Goal: Information Seeking & Learning: Learn about a topic

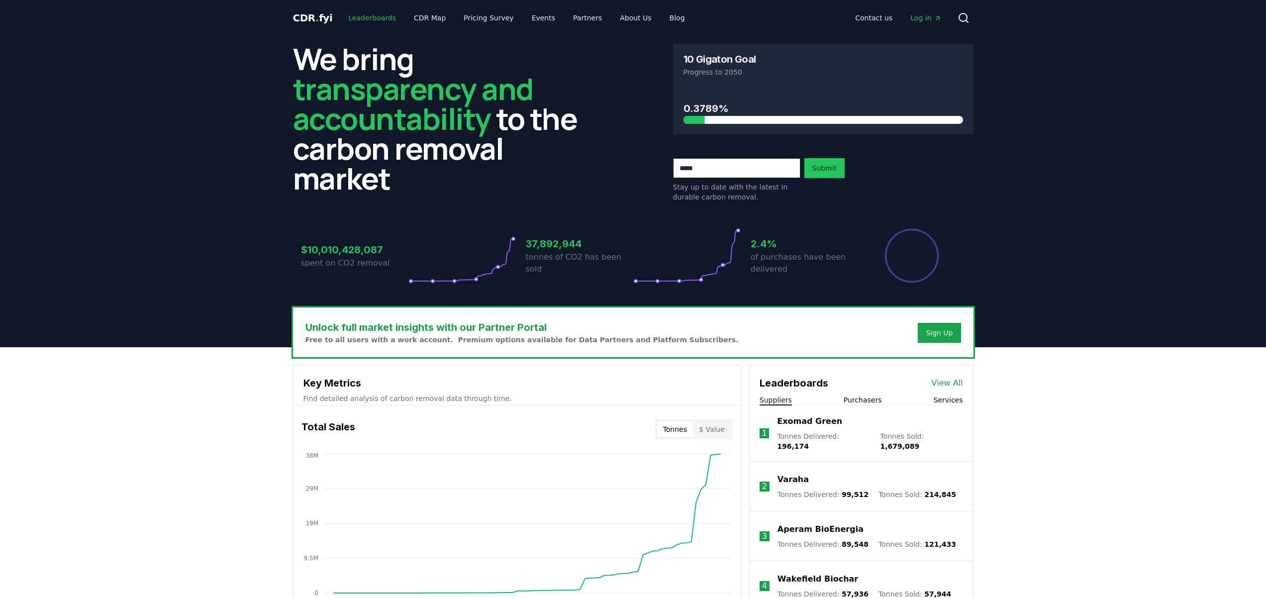
click at [366, 18] on link "Leaderboards" at bounding box center [372, 18] width 64 height 18
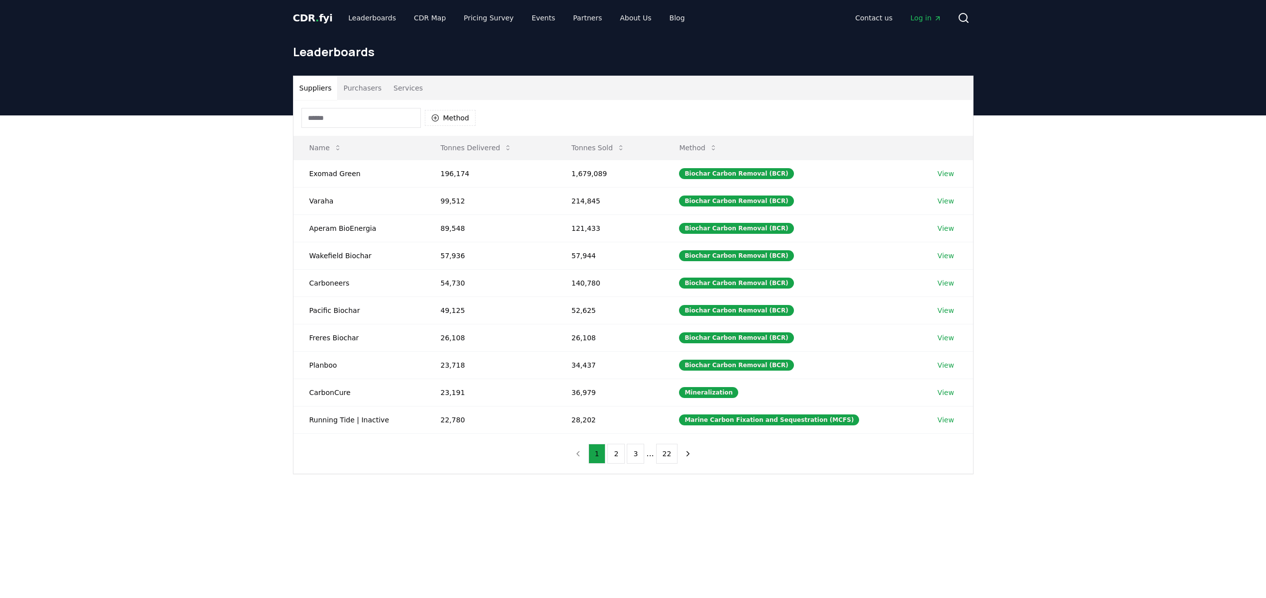
click at [394, 87] on button "Services" at bounding box center [407, 88] width 41 height 24
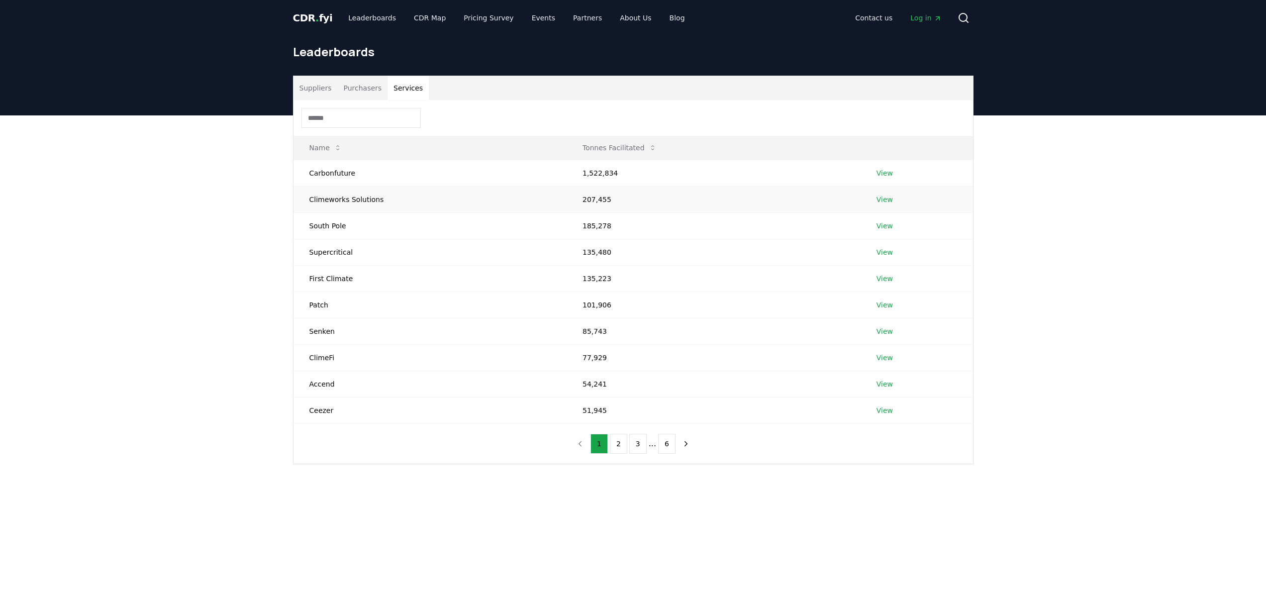
click at [877, 201] on link "View" at bounding box center [884, 199] width 16 height 10
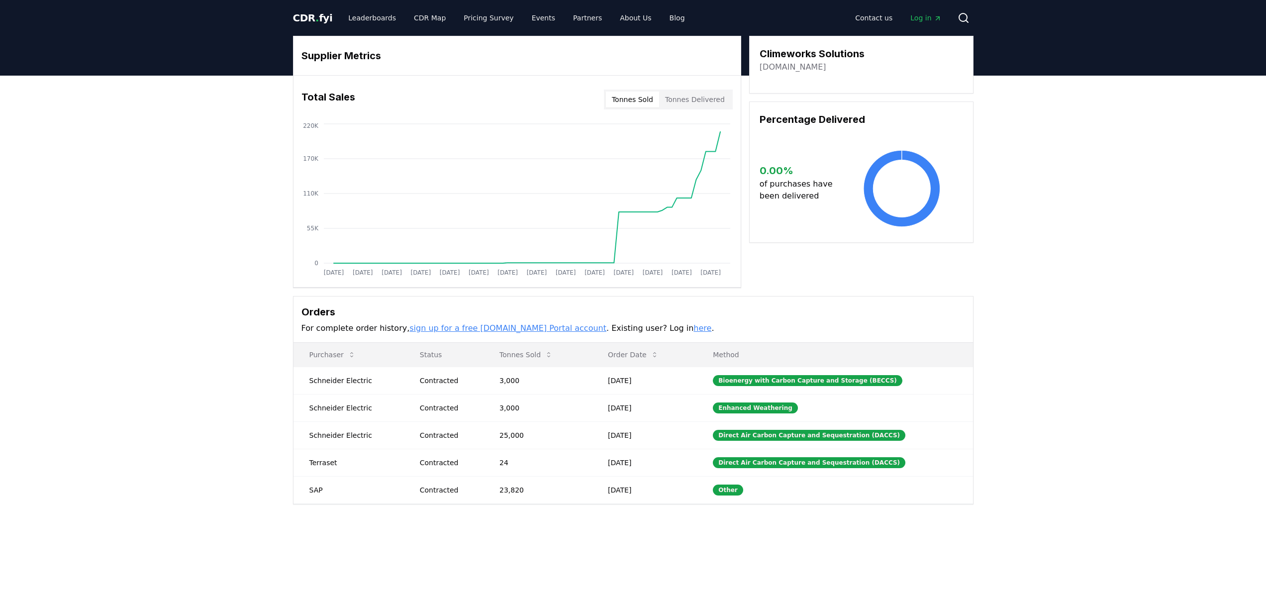
click at [920, 19] on span "Log in" at bounding box center [925, 18] width 31 height 10
click at [382, 17] on link "Leaderboards" at bounding box center [372, 18] width 64 height 18
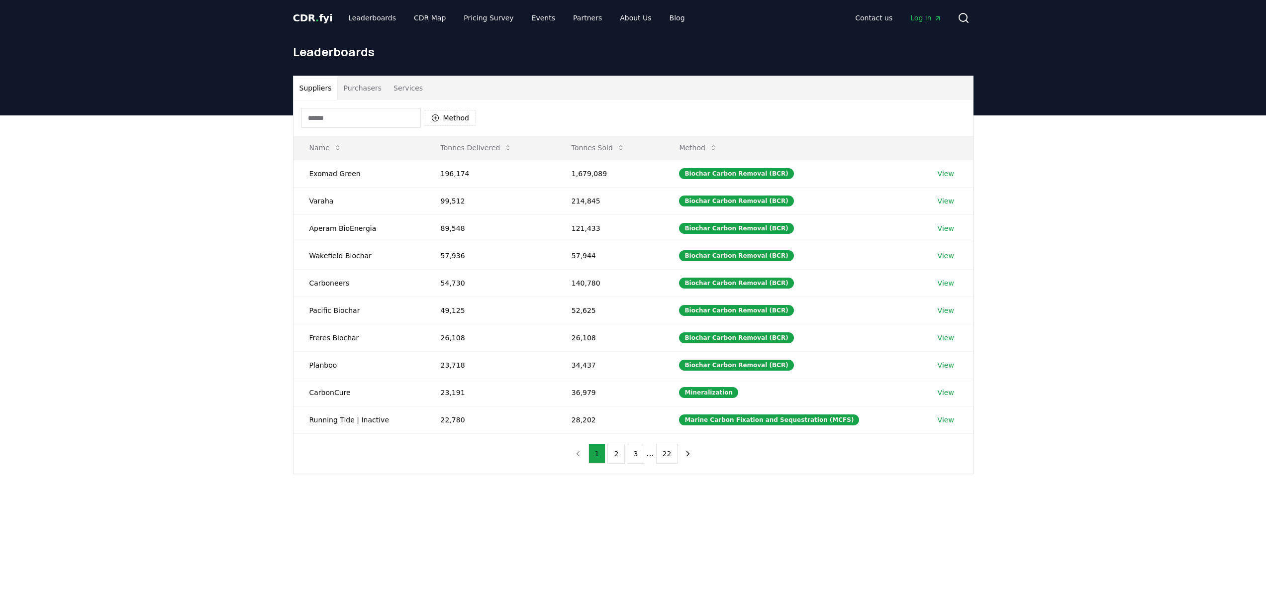
click at [407, 83] on button "Services" at bounding box center [407, 88] width 41 height 24
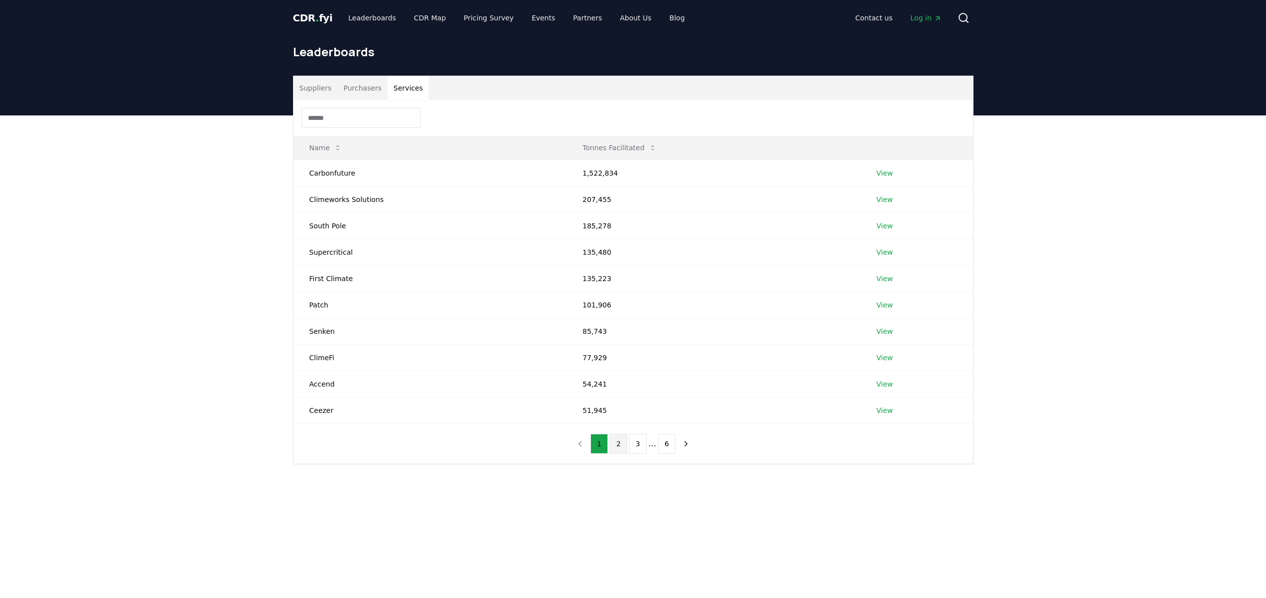
click at [624, 446] on button "2" at bounding box center [618, 444] width 17 height 20
click at [596, 436] on button "1" at bounding box center [598, 444] width 17 height 20
